Goal: Task Accomplishment & Management: Manage account settings

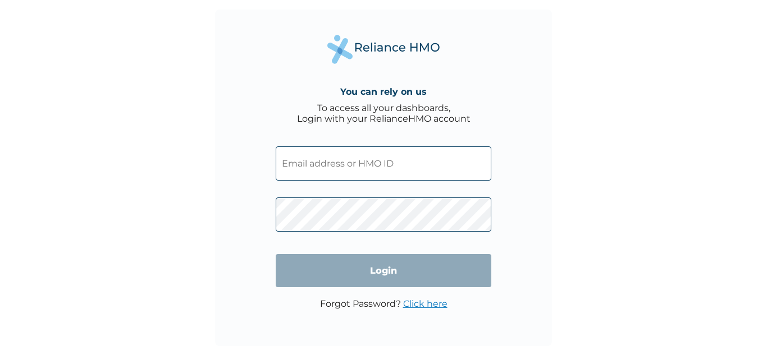
type input "apo/10016/a"
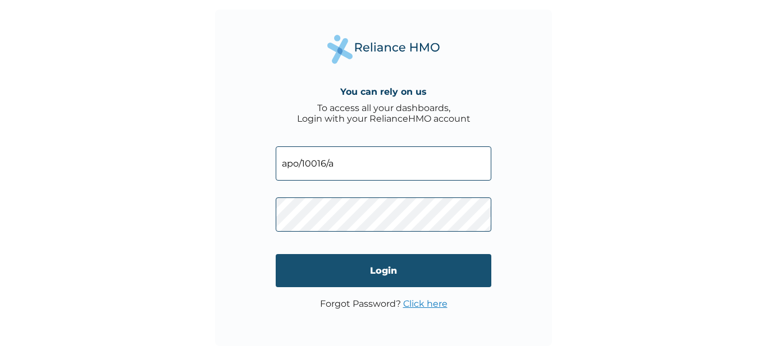
click at [382, 275] on input "Login" at bounding box center [384, 270] width 216 height 33
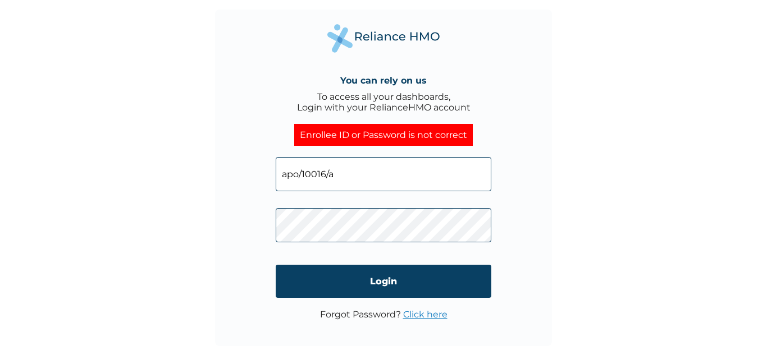
click at [296, 175] on input "apo/10016/a" at bounding box center [384, 174] width 216 height 34
click at [344, 175] on input "APO/10016/a" at bounding box center [384, 174] width 216 height 34
type input "APO/10016/A"
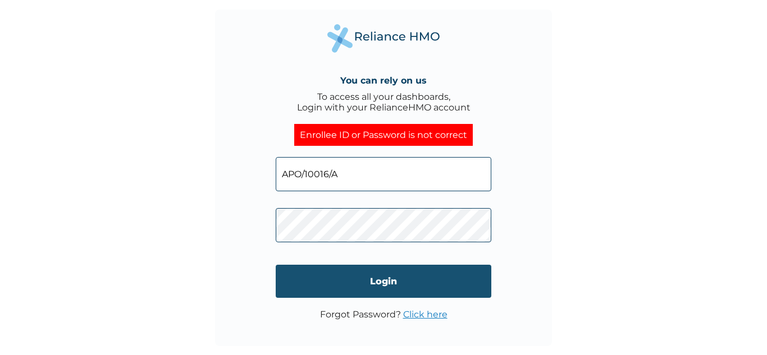
click at [322, 277] on input "Login" at bounding box center [384, 281] width 216 height 33
click at [314, 283] on input "Login" at bounding box center [384, 281] width 216 height 33
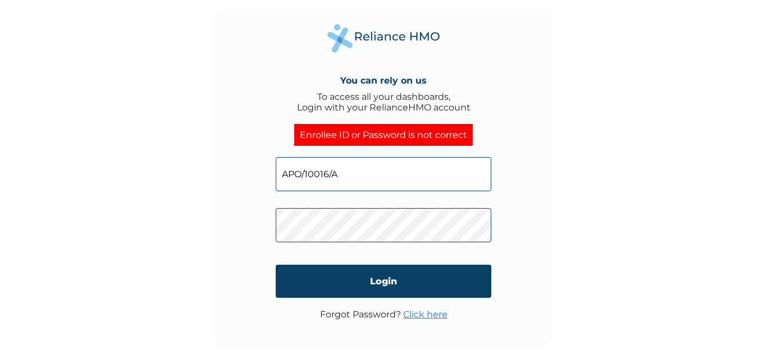
click input "Login" at bounding box center [384, 281] width 216 height 33
click at [259, 231] on div "You can rely on us To access all your dashboards, Login with your RelianceHMO a…" at bounding box center [383, 178] width 337 height 337
click input "Login" at bounding box center [384, 281] width 216 height 33
click at [234, 227] on div "You can rely on us To access all your dashboards, Login with your RelianceHMO a…" at bounding box center [383, 178] width 337 height 337
click input "Login" at bounding box center [384, 281] width 216 height 33
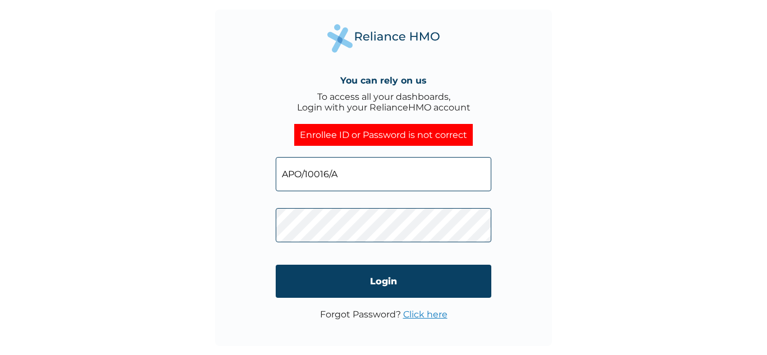
click at [267, 225] on div "You can rely on us To access all your dashboards, Login with your RelianceHMO a…" at bounding box center [383, 178] width 337 height 337
click input "Login" at bounding box center [384, 281] width 216 height 33
click at [266, 223] on div "You can rely on us To access all your dashboards, Login with your RelianceHMO a…" at bounding box center [383, 178] width 337 height 337
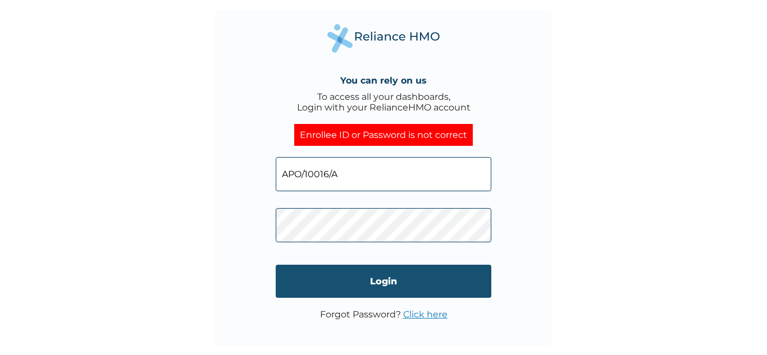
click at [320, 276] on input "Login" at bounding box center [384, 281] width 216 height 33
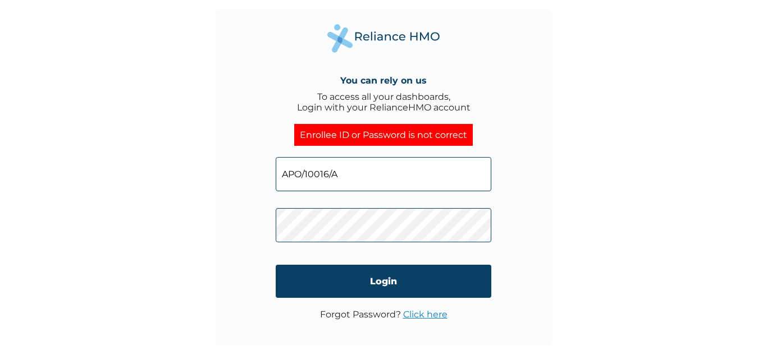
click at [267, 227] on div "You can rely on us To access all your dashboards, Login with your RelianceHMO a…" at bounding box center [383, 178] width 337 height 337
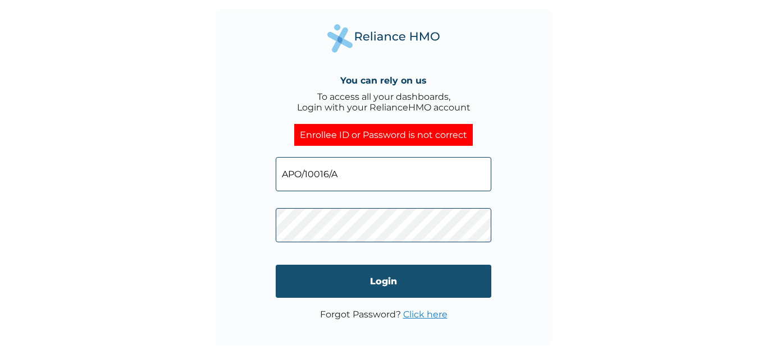
click at [301, 285] on input "Login" at bounding box center [384, 281] width 216 height 33
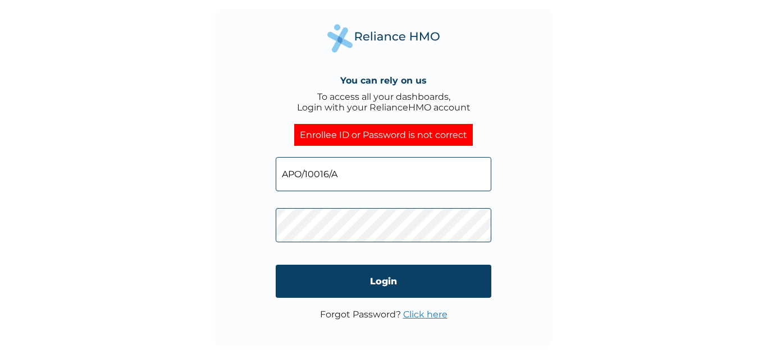
click at [431, 312] on link "Click here" at bounding box center [425, 314] width 44 height 11
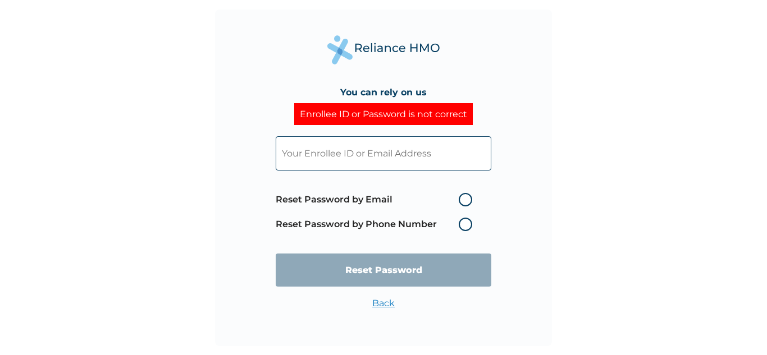
click at [465, 228] on label "Reset Password by Phone Number" at bounding box center [377, 224] width 202 height 13
click at [376, 163] on input "text" at bounding box center [384, 153] width 216 height 34
type input "apo/10016/a"
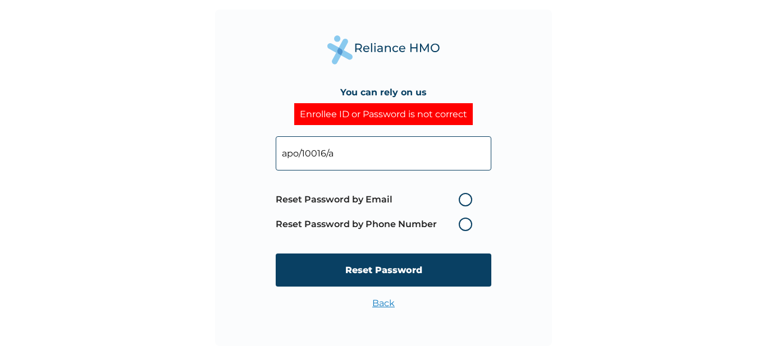
click at [464, 226] on label "Reset Password by Phone Number" at bounding box center [377, 224] width 202 height 13
click at [465, 228] on label "Reset Password by Phone Number" at bounding box center [377, 224] width 202 height 13
click at [466, 227] on label "Reset Password by Phone Number" at bounding box center [377, 224] width 202 height 13
